Goal: Task Accomplishment & Management: Manage account settings

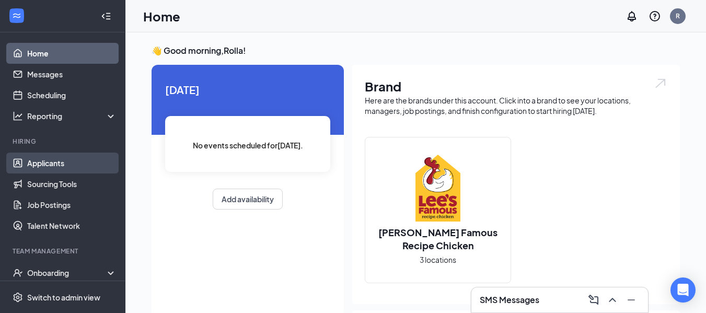
click at [90, 165] on link "Applicants" at bounding box center [71, 163] width 89 height 21
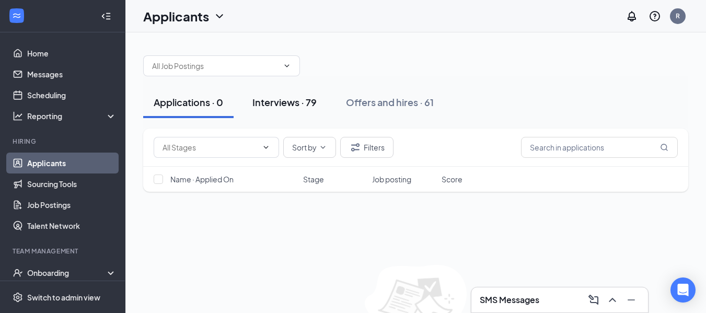
click at [279, 102] on div "Interviews · 79" at bounding box center [284, 102] width 64 height 13
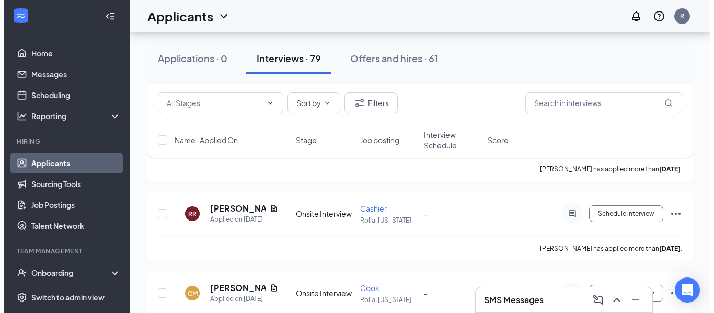
scroll to position [573, 0]
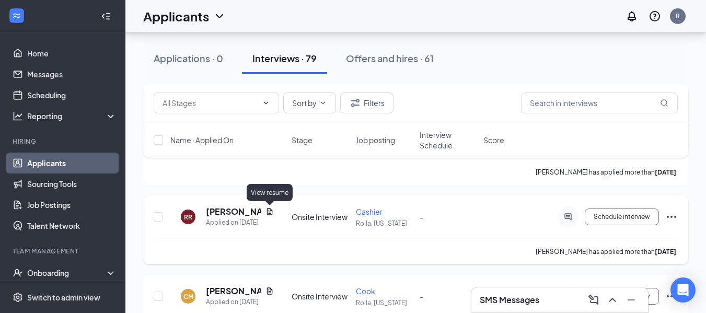
click at [269, 214] on icon "Document" at bounding box center [270, 212] width 8 height 8
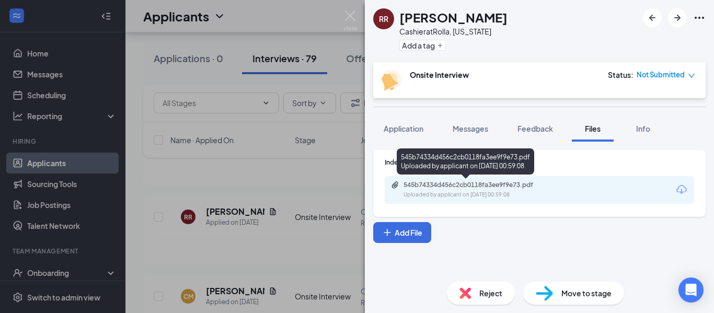
click at [528, 193] on div "Uploaded by applicant on Oct 12, 2025 at 00:59:08" at bounding box center [482, 195] width 157 height 8
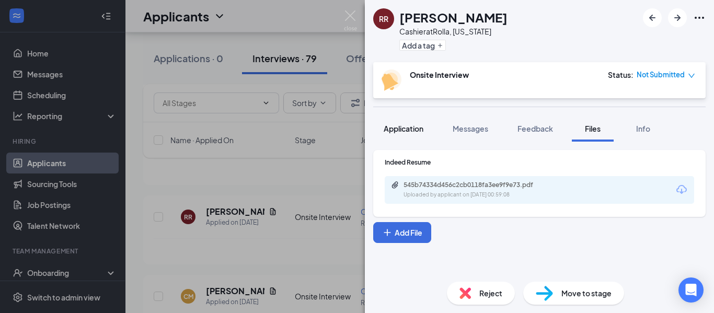
click at [402, 129] on span "Application" at bounding box center [404, 128] width 40 height 9
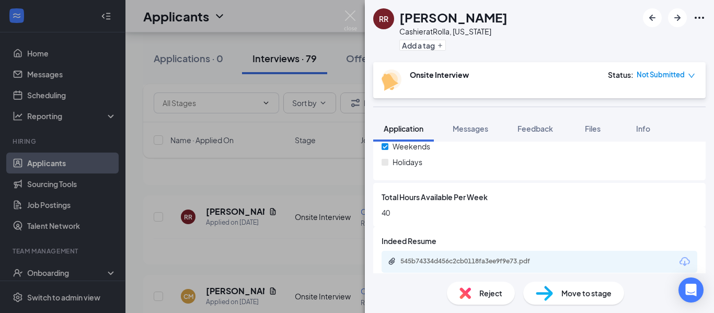
scroll to position [503, 0]
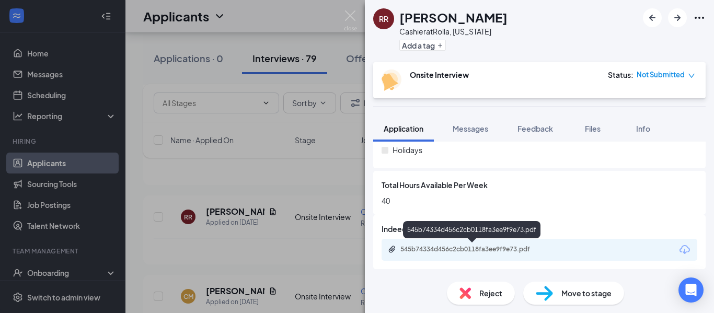
click at [529, 252] on div "545b74334d456c2cb0118fa3ee9f9e73.pdf" at bounding box center [473, 249] width 146 height 8
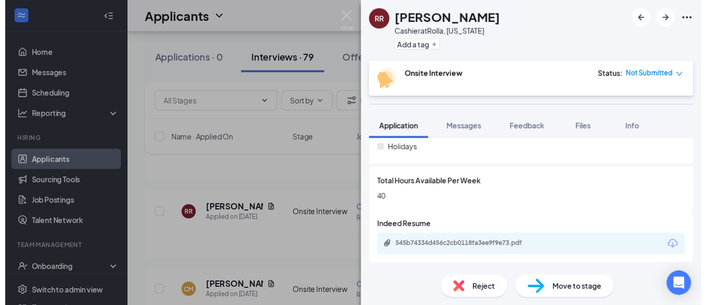
scroll to position [500, 0]
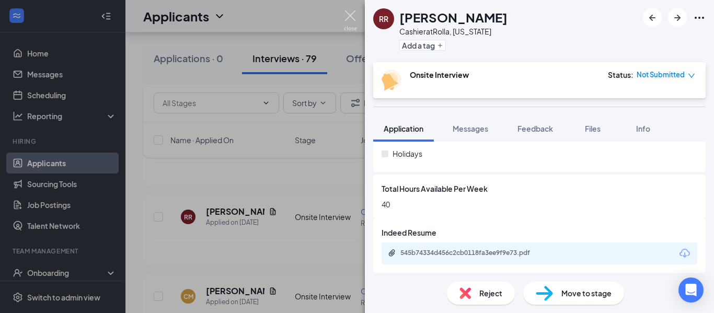
click at [349, 20] on img at bounding box center [350, 20] width 13 height 20
